Goal: Task Accomplishment & Management: Complete application form

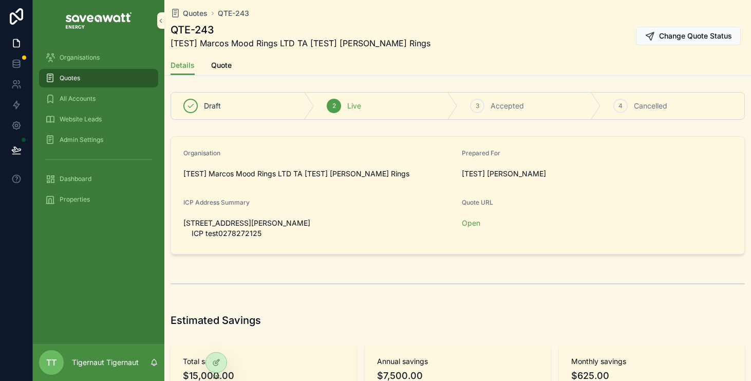
scroll to position [660, 0]
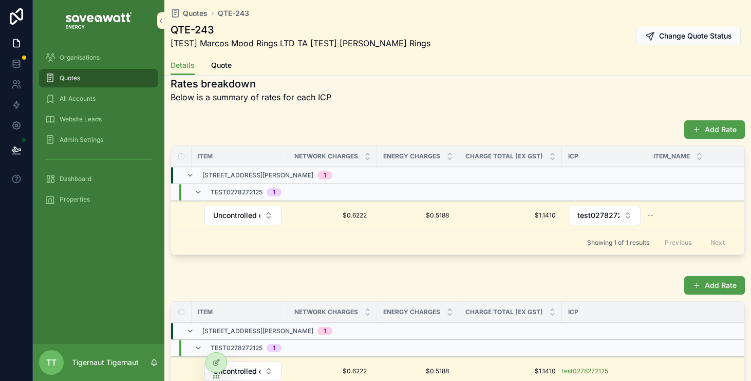
click at [92, 78] on div "Quotes" at bounding box center [98, 78] width 107 height 16
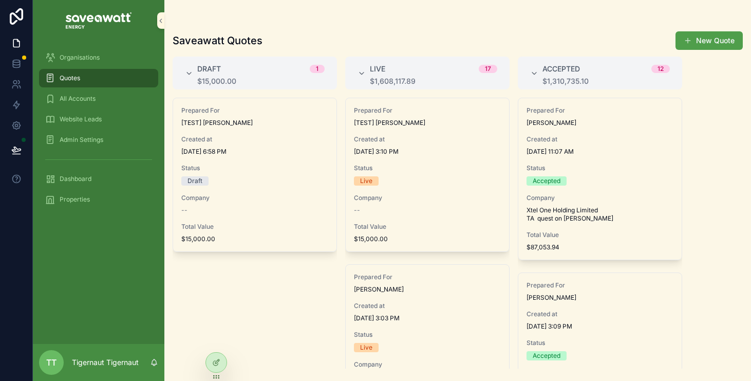
click at [699, 35] on button "New Quote" at bounding box center [709, 40] width 67 height 18
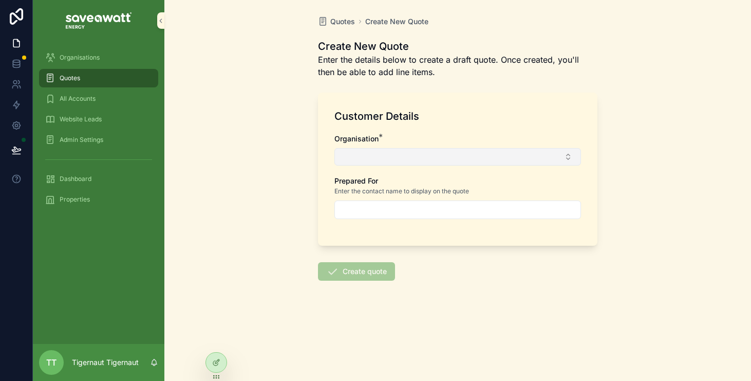
click at [482, 151] on button "Select Button" at bounding box center [458, 156] width 247 height 17
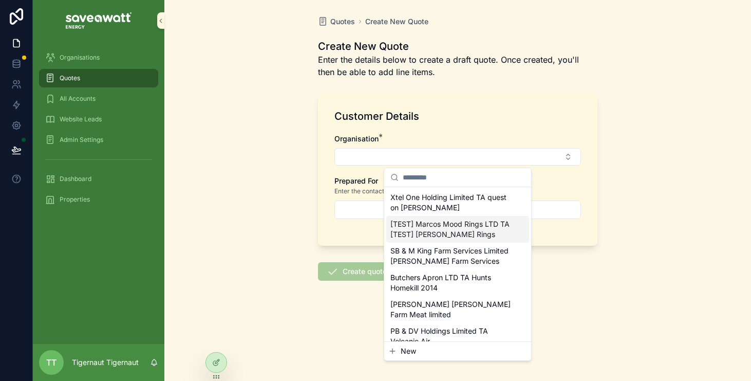
click at [466, 227] on span "[TEST] Marcos Mood Rings LTD TA [TEST] [PERSON_NAME] Rings" at bounding box center [452, 229] width 122 height 21
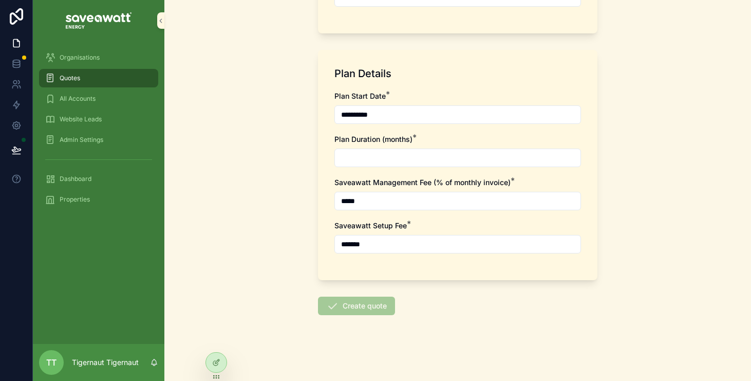
scroll to position [7, 0]
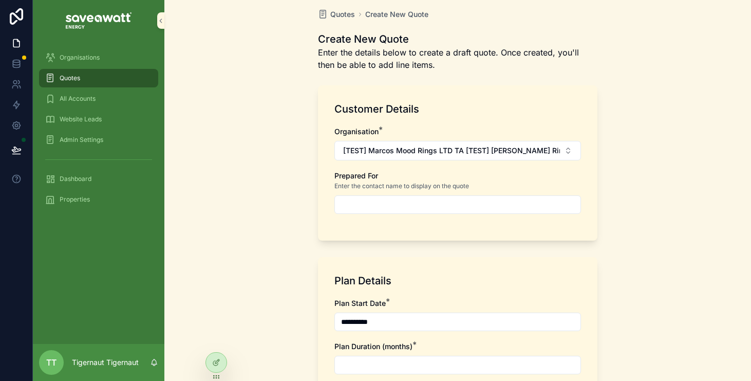
click at [419, 192] on div "Prepared For Enter the contact name to display on the quote" at bounding box center [458, 192] width 247 height 43
click at [419, 199] on input "scrollable content" at bounding box center [458, 204] width 246 height 14
type input "**********"
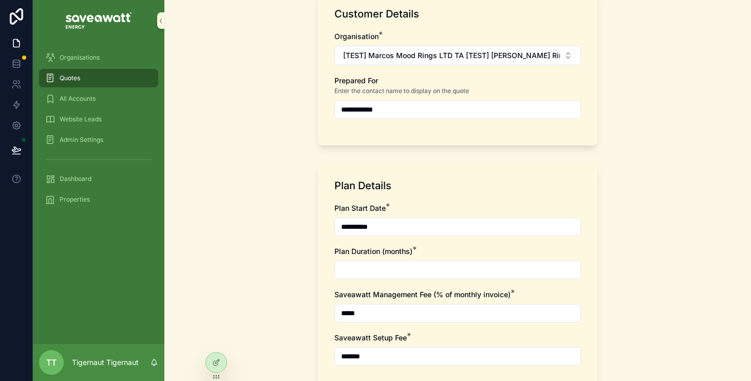
click at [427, 268] on input "scrollable content" at bounding box center [458, 270] width 246 height 14
type input "**"
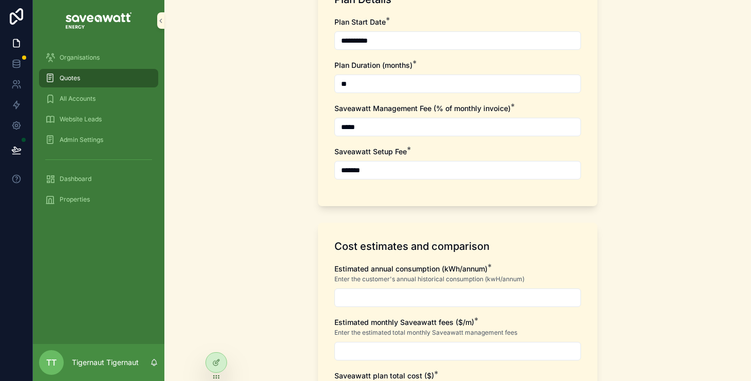
scroll to position [326, 0]
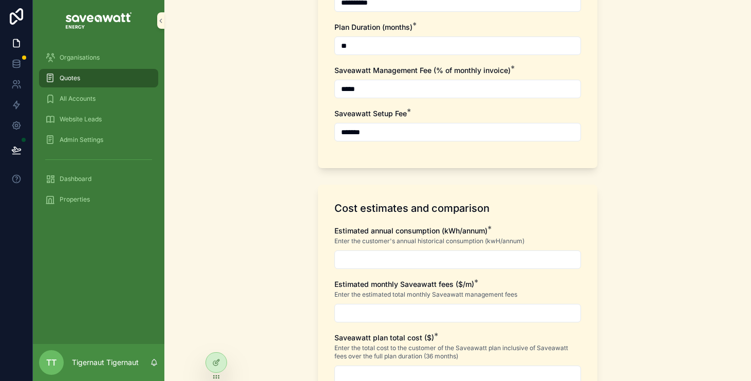
click at [424, 268] on div "scrollable content" at bounding box center [458, 259] width 247 height 18
click at [429, 257] on input "scrollable content" at bounding box center [458, 259] width 246 height 14
type input "**********"
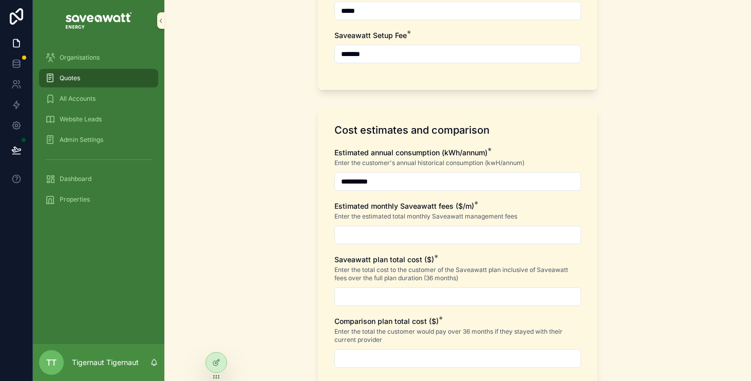
scroll to position [470, 0]
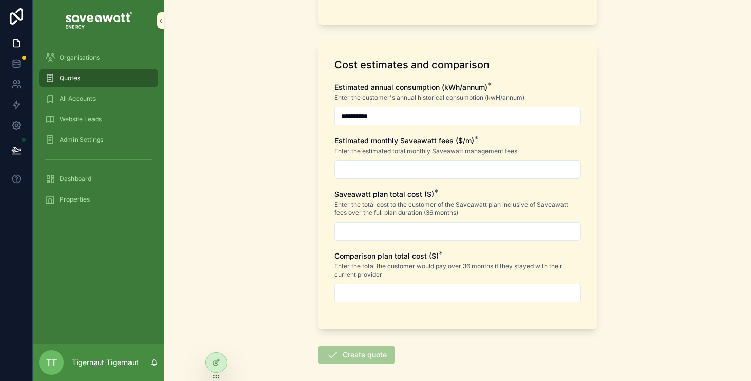
click at [449, 161] on div "scrollable content" at bounding box center [458, 169] width 247 height 18
click at [449, 163] on input "scrollable content" at bounding box center [458, 169] width 246 height 14
type input "******"
click at [434, 244] on div "**********" at bounding box center [458, 197] width 247 height 230
click at [435, 237] on input "scrollable content" at bounding box center [458, 231] width 246 height 14
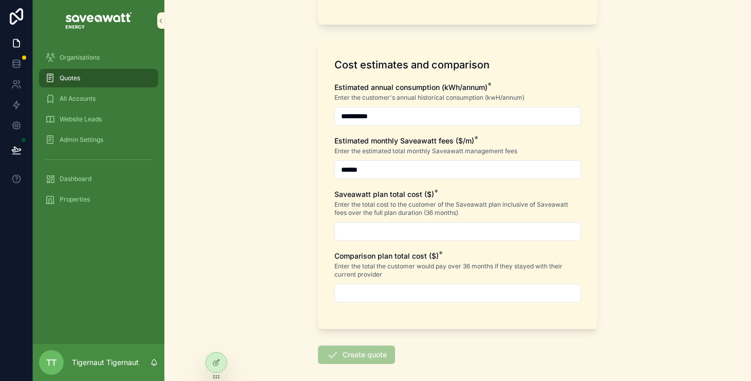
type input "**********"
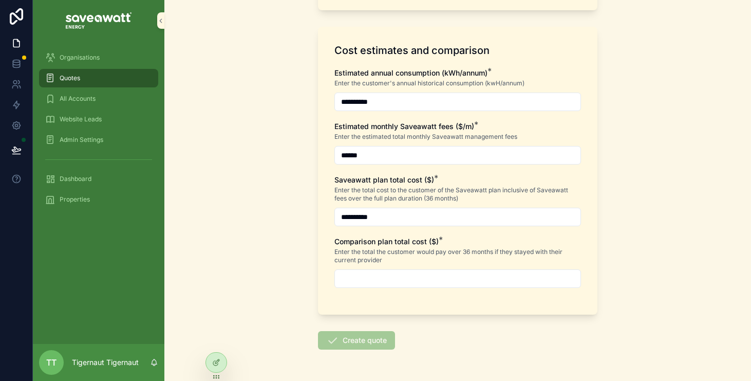
scroll to position [486, 0]
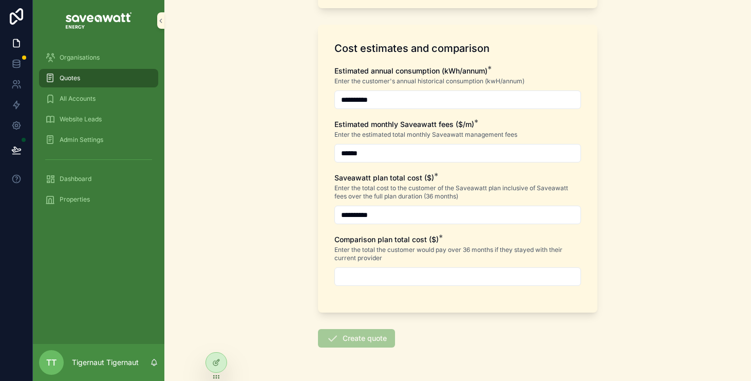
click at [433, 279] on input "scrollable content" at bounding box center [458, 276] width 246 height 14
type input "**********"
click at [380, 341] on button "Create quote" at bounding box center [356, 338] width 77 height 18
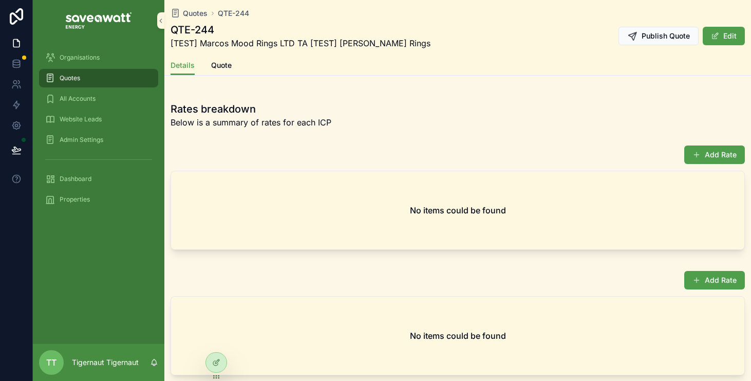
scroll to position [625, 0]
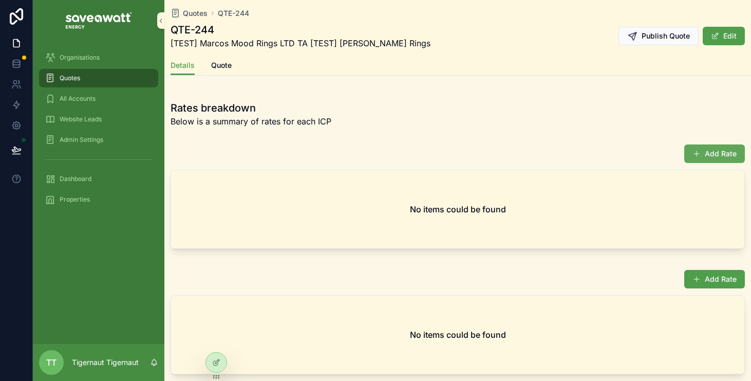
click at [717, 152] on button "Add Rate" at bounding box center [714, 153] width 61 height 18
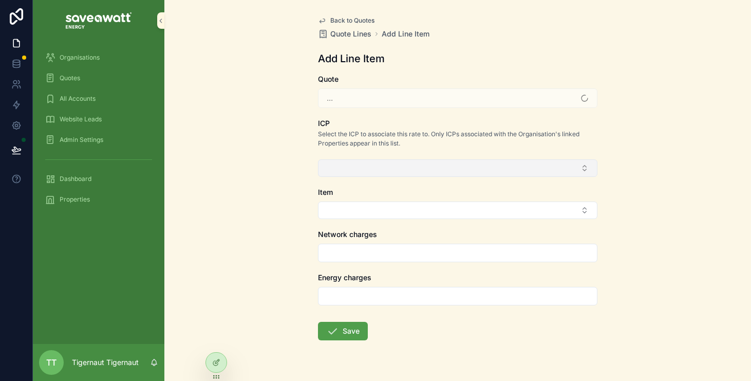
click at [395, 162] on button "Select Button" at bounding box center [458, 167] width 280 height 17
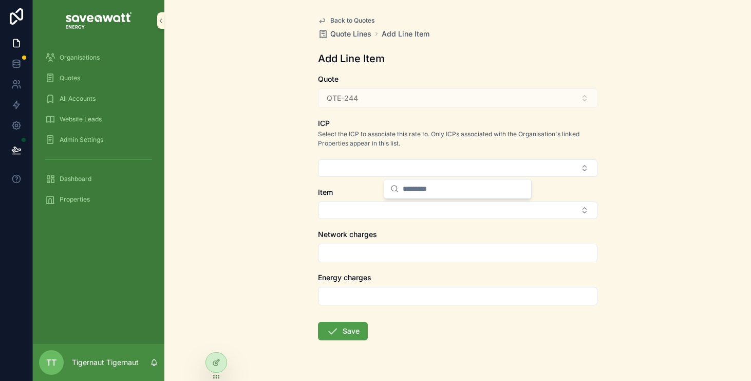
click at [498, 144] on p "Select the ICP to associate this rate to. Only ICPs associated with the Organis…" at bounding box center [458, 138] width 280 height 18
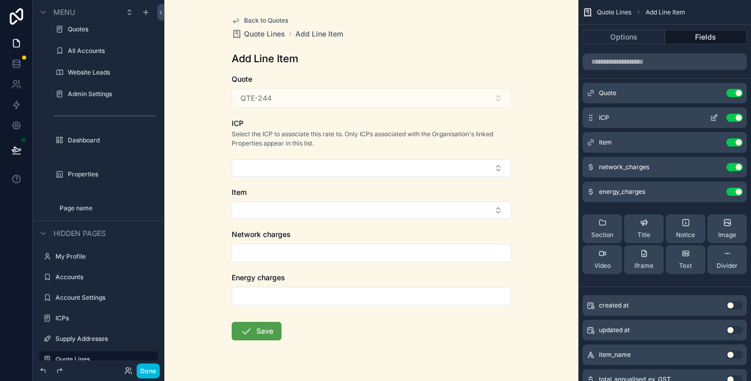
click at [719, 121] on button "scrollable content" at bounding box center [714, 118] width 16 height 8
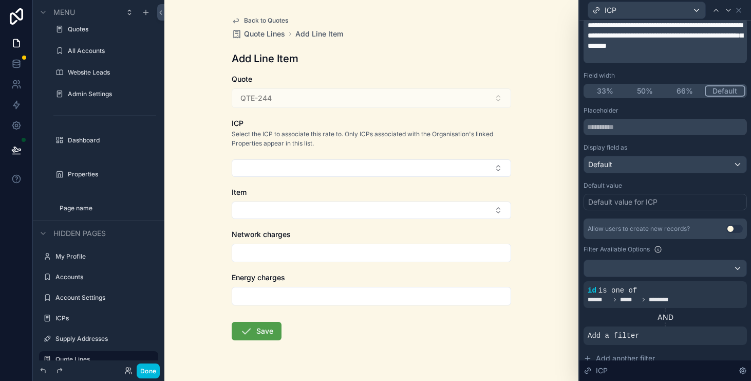
scroll to position [177, 0]
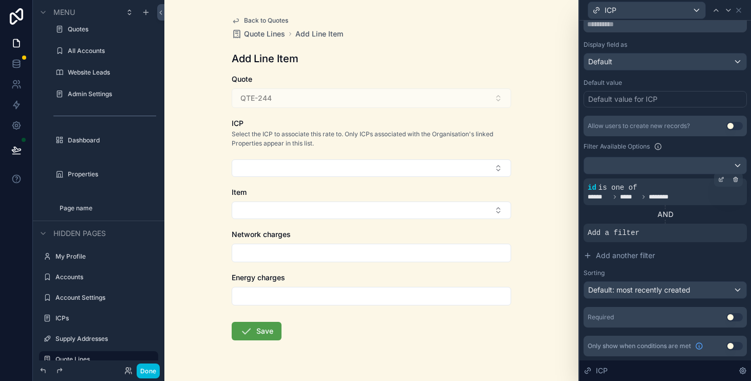
click at [690, 191] on div "id is one of ****** ***** ********" at bounding box center [665, 191] width 155 height 18
click at [722, 176] on div "Allow users to create new records? Use setting Filter Available Options id is o…" at bounding box center [665, 207] width 163 height 183
click at [725, 179] on div at bounding box center [721, 179] width 14 height 14
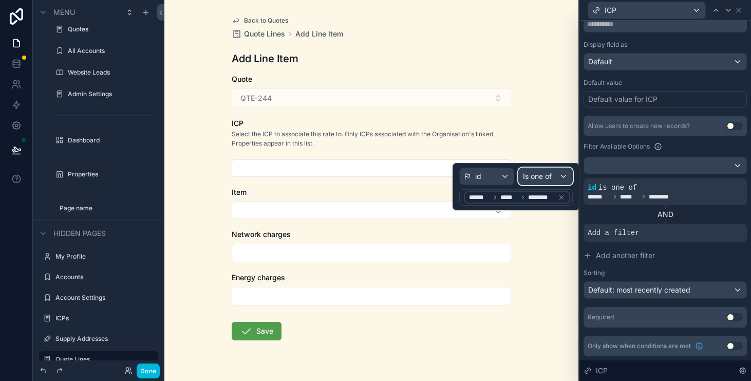
click at [549, 179] on span "Is one of" at bounding box center [537, 176] width 29 height 10
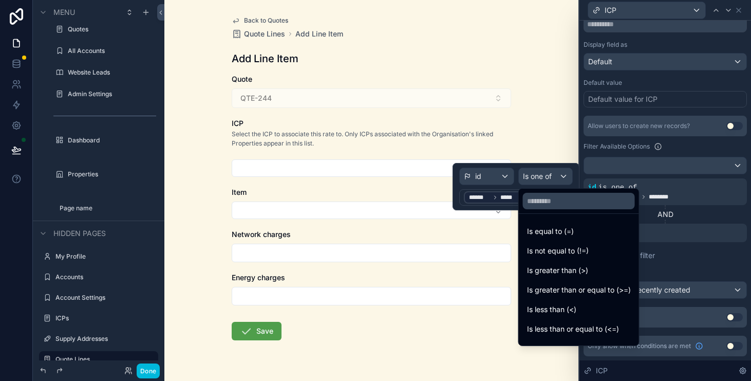
click at [549, 179] on div at bounding box center [516, 186] width 127 height 47
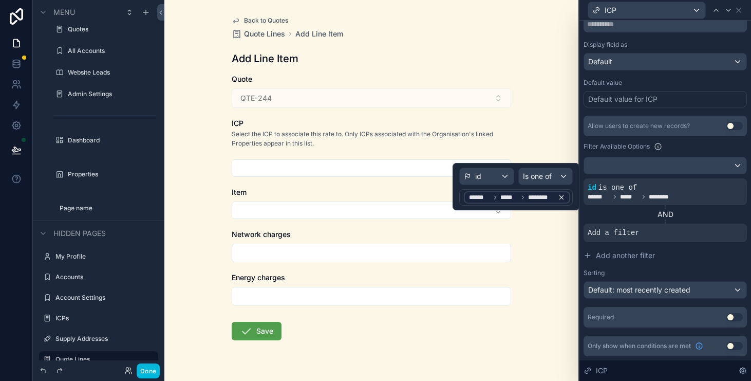
click at [536, 196] on span "********" at bounding box center [541, 197] width 26 height 8
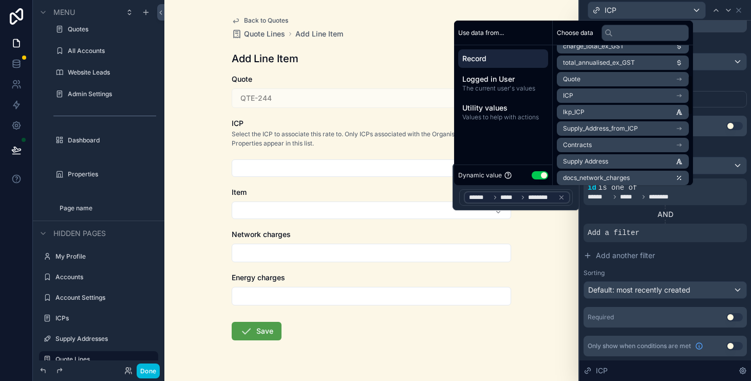
scroll to position [186, 0]
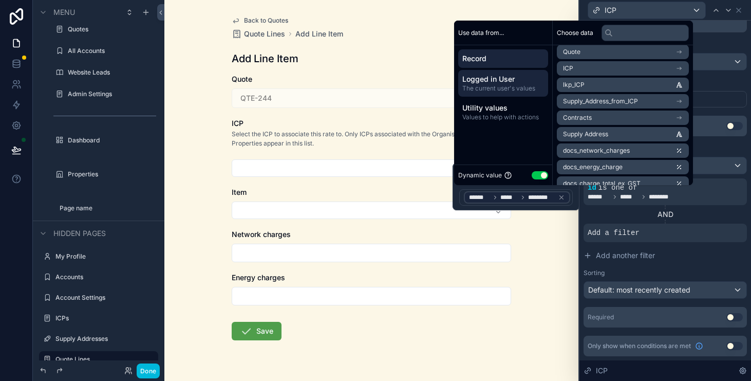
click at [516, 77] on span "Logged in User" at bounding box center [503, 79] width 82 height 10
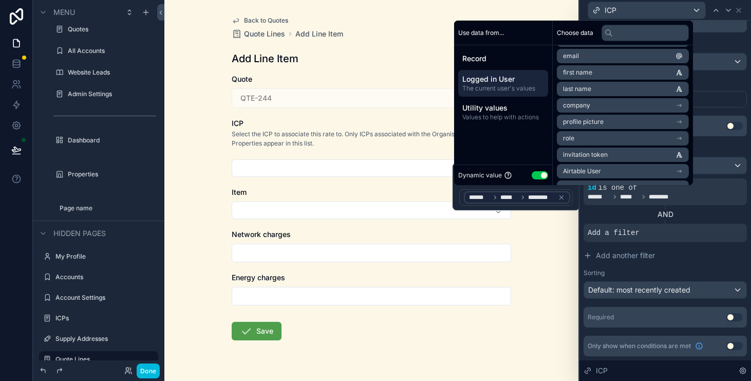
scroll to position [20, 0]
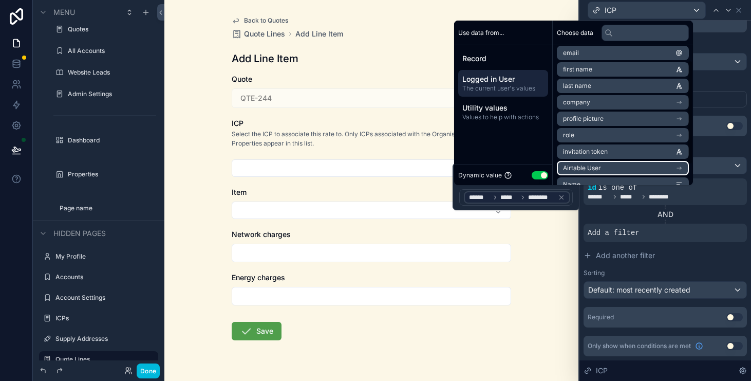
click at [674, 165] on li "Airtable User" at bounding box center [623, 168] width 132 height 14
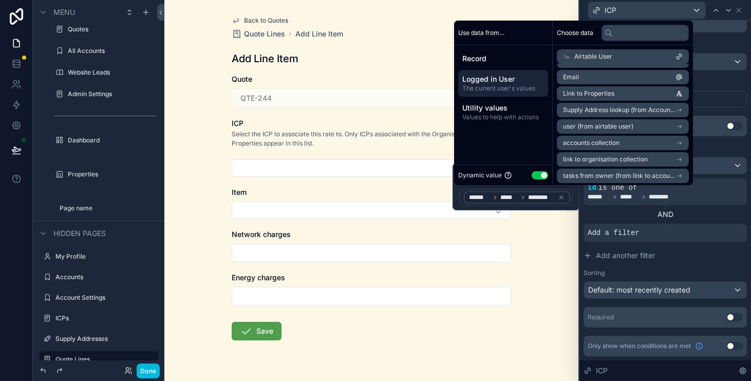
scroll to position [82, 0]
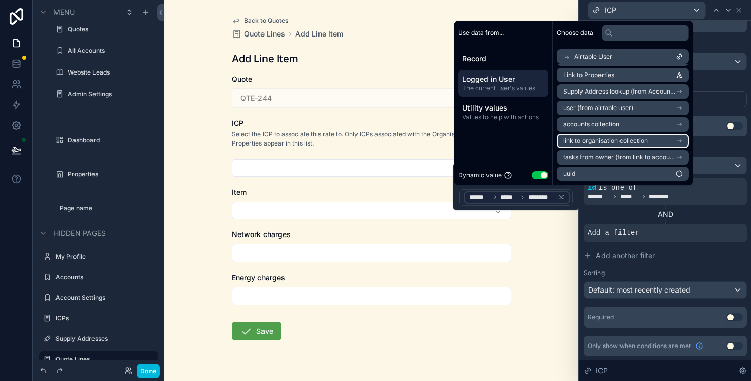
click at [681, 139] on li "link to organisation collection" at bounding box center [623, 141] width 132 height 14
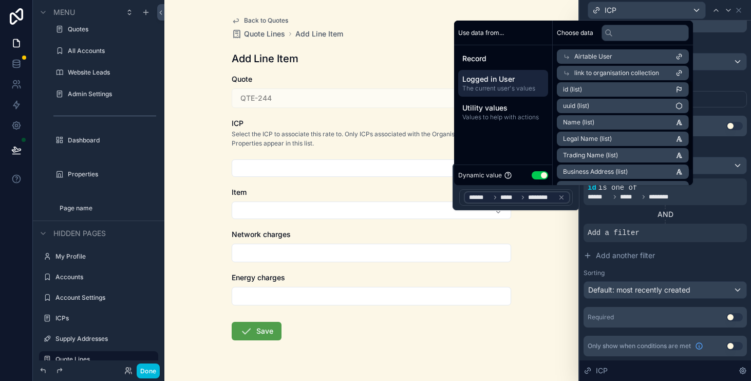
scroll to position [0, 0]
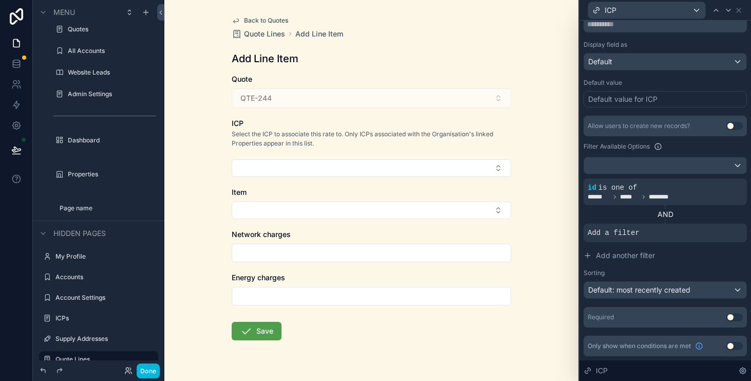
click at [722, 86] on div "Default value" at bounding box center [665, 83] width 163 height 8
click at [724, 179] on icon at bounding box center [721, 179] width 6 height 6
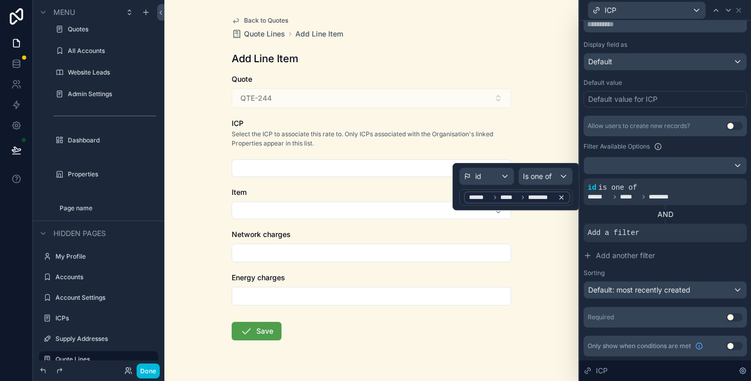
click at [534, 197] on span "********" at bounding box center [541, 197] width 26 height 8
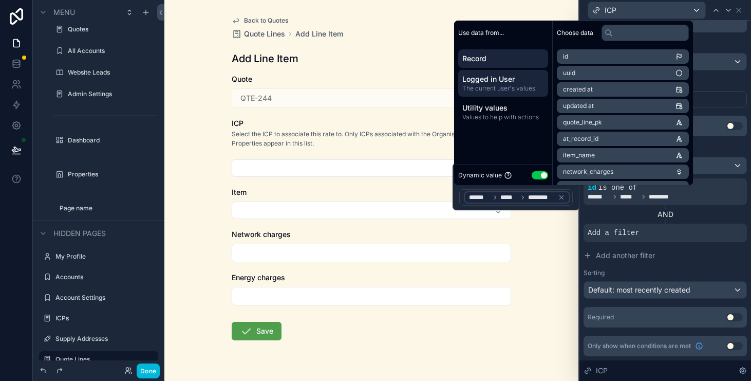
click at [517, 86] on span "The current user's values" at bounding box center [503, 88] width 82 height 8
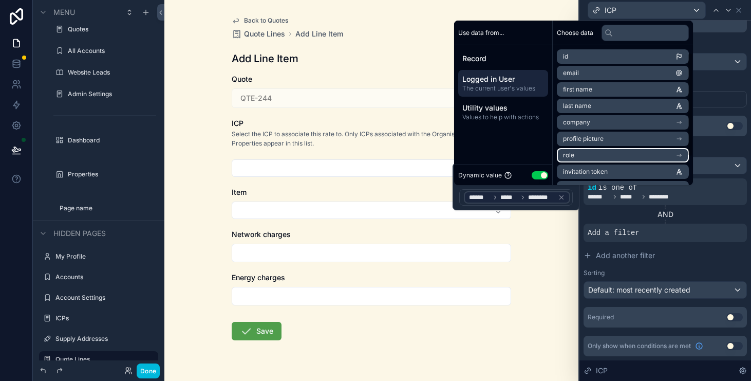
scroll to position [47, 0]
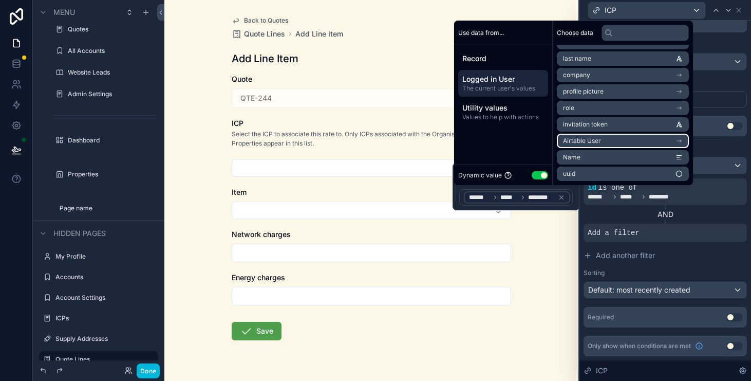
click at [608, 143] on li "Airtable User" at bounding box center [623, 141] width 132 height 14
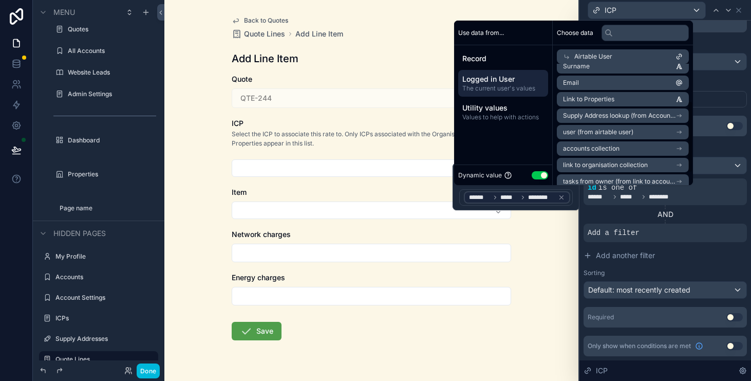
scroll to position [82, 0]
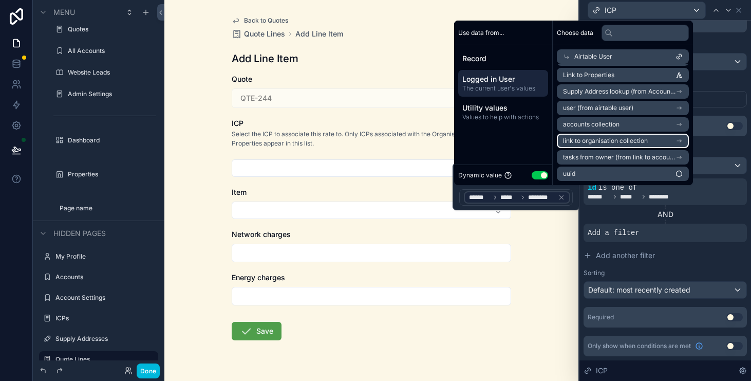
click at [616, 141] on span "link to organisation collection" at bounding box center [605, 141] width 85 height 8
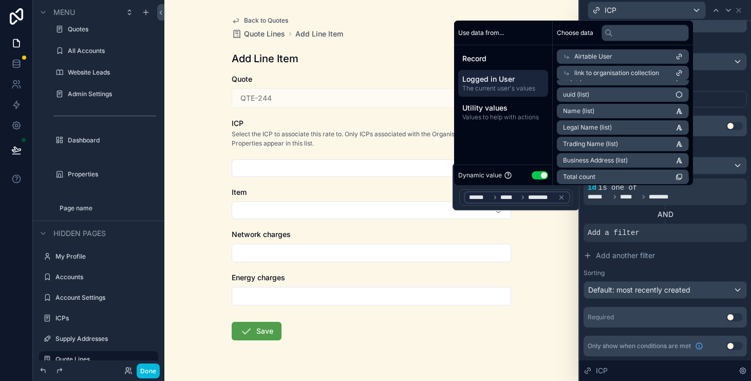
scroll to position [0, 0]
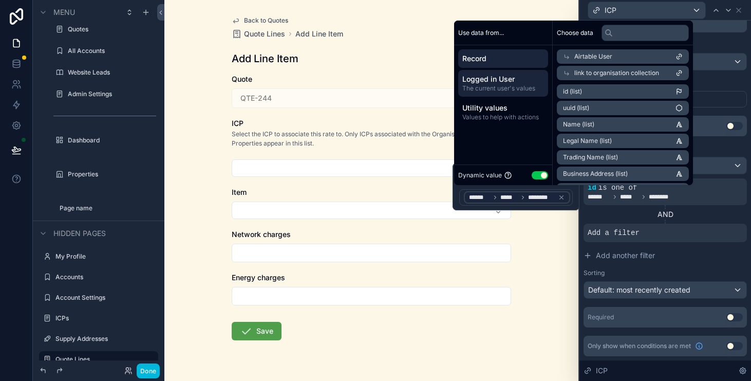
click at [528, 49] on div "Record" at bounding box center [503, 58] width 90 height 18
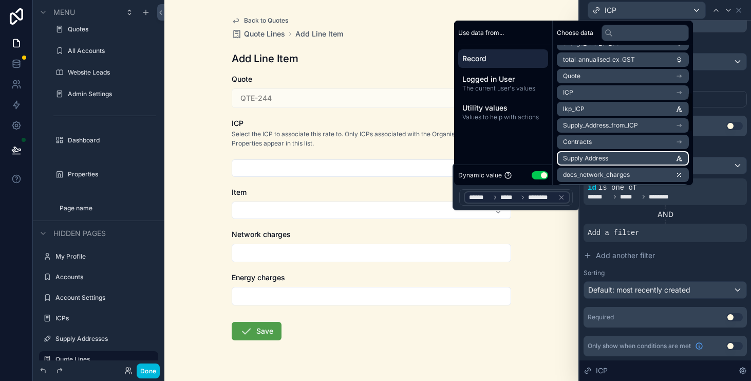
scroll to position [192, 0]
